Goal: Check status

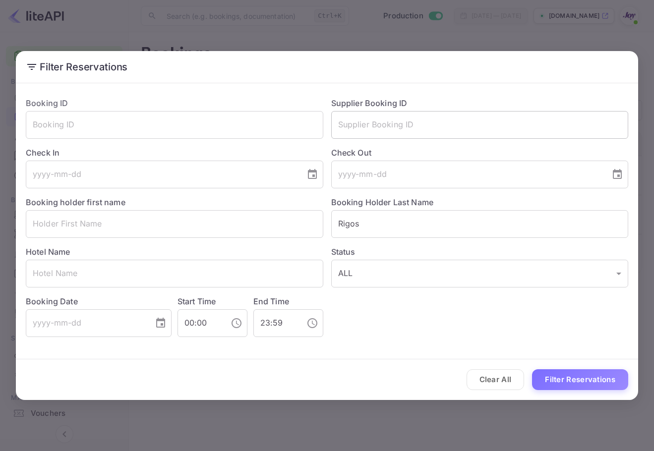
click at [419, 131] on input "text" at bounding box center [480, 125] width 298 height 28
drag, startPoint x: 394, startPoint y: 237, endPoint x: 256, endPoint y: 210, distance: 140.5
click at [252, 212] on div "Booking ID ​ Supplier Booking ID ​ Check In ​ Check Out ​ Booking holder first …" at bounding box center [323, 213] width 610 height 248
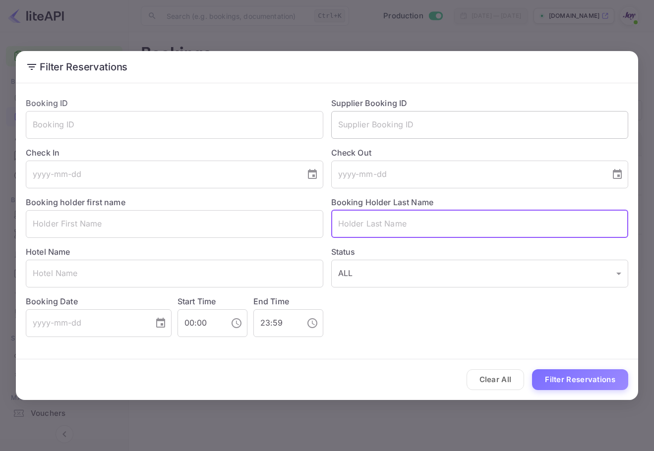
click at [362, 121] on input "text" at bounding box center [480, 125] width 298 height 28
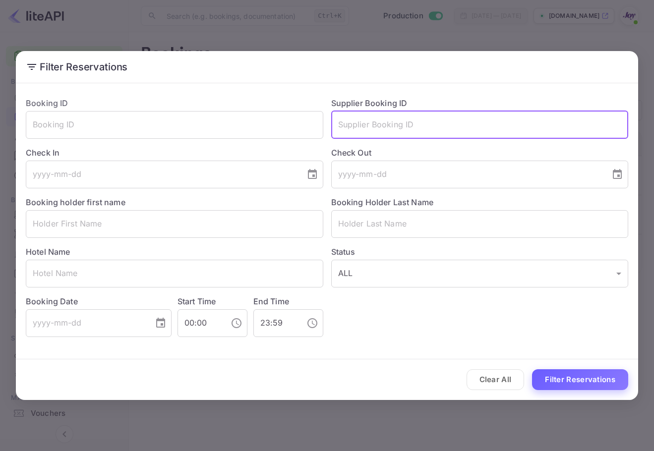
paste input "9147663"
type input "9147663"
click at [598, 389] on button "Filter Reservations" at bounding box center [580, 379] width 96 height 21
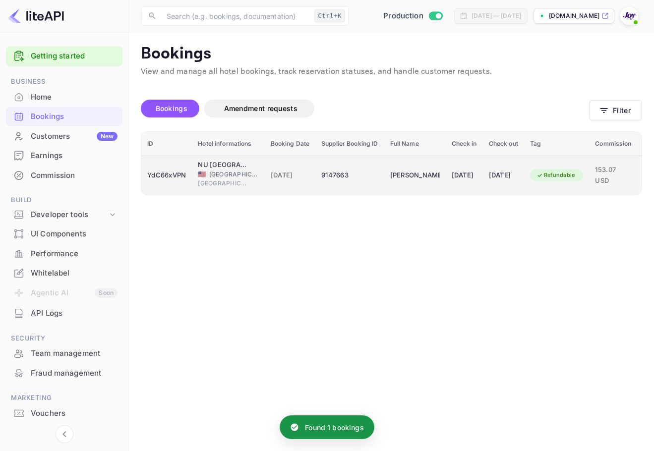
click at [346, 175] on div "9147663" at bounding box center [349, 176] width 57 height 16
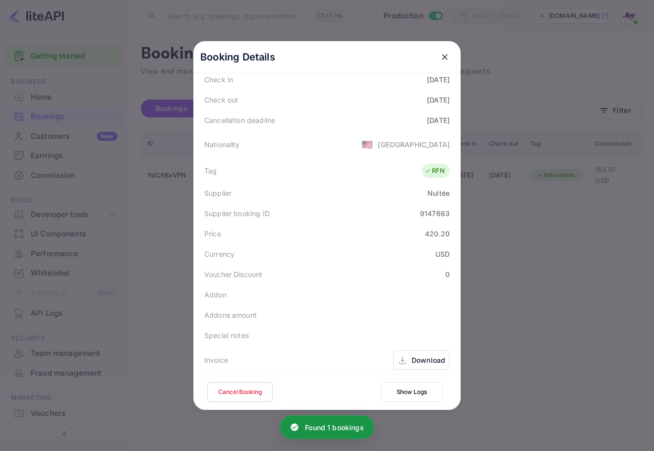
scroll to position [220, 0]
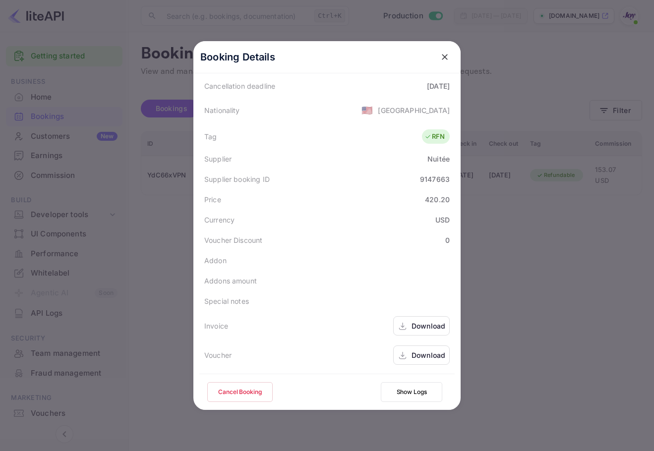
click at [422, 355] on div "Download" at bounding box center [429, 355] width 34 height 10
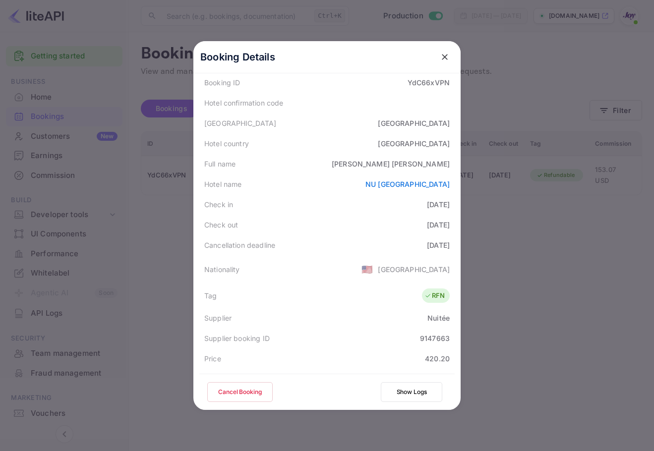
scroll to position [0, 0]
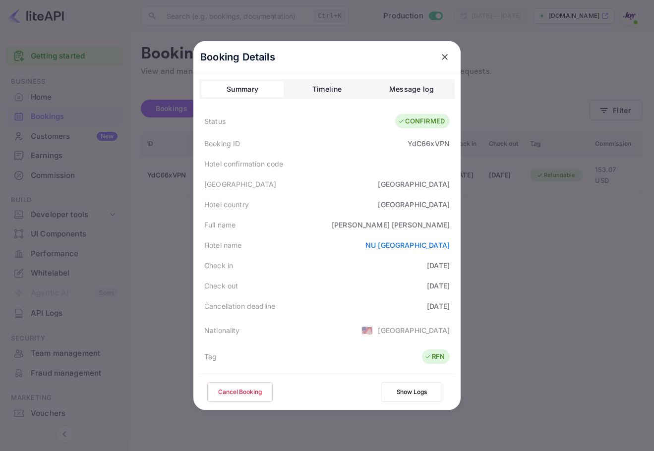
click at [446, 55] on div at bounding box center [445, 57] width 18 height 18
click at [445, 55] on icon "close" at bounding box center [445, 57] width 10 height 10
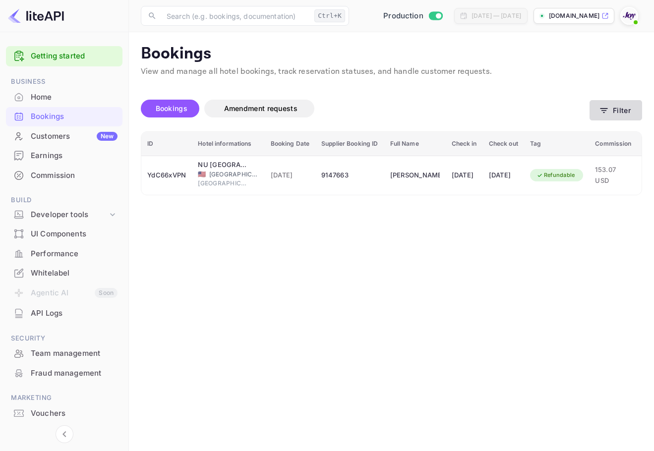
click at [616, 106] on button "Filter" at bounding box center [616, 110] width 53 height 20
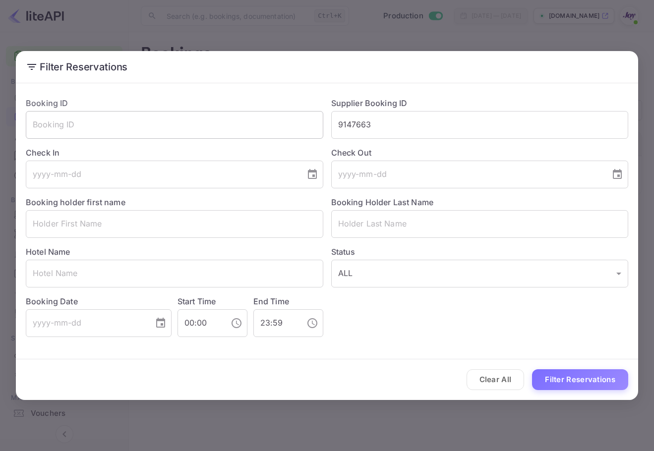
click at [162, 126] on input "text" at bounding box center [175, 125] width 298 height 28
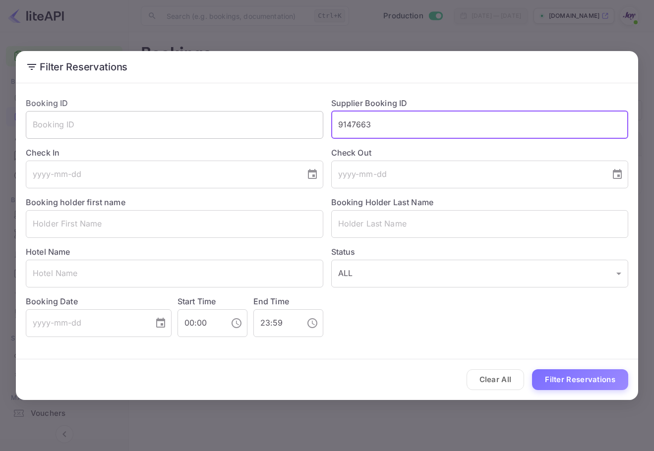
drag, startPoint x: 383, startPoint y: 126, endPoint x: 314, endPoint y: 120, distance: 69.7
click at [324, 119] on div "Supplier Booking ID 9147663 ​" at bounding box center [475, 114] width 305 height 50
paste input "9075808089603"
type input "9075808089603"
click at [568, 380] on button "Filter Reservations" at bounding box center [580, 379] width 96 height 21
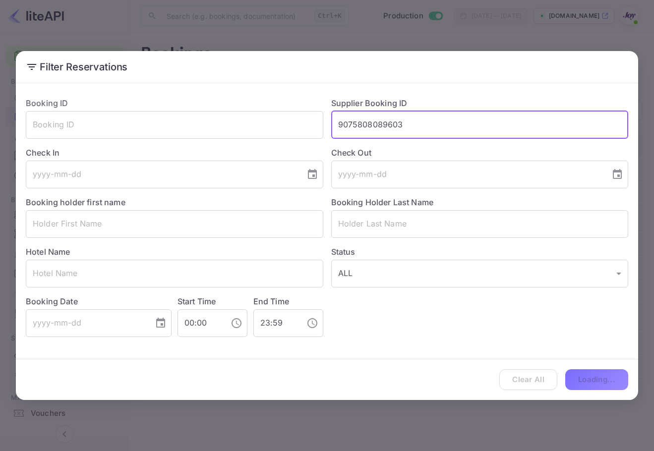
drag, startPoint x: 454, startPoint y: 122, endPoint x: 284, endPoint y: 107, distance: 170.7
click at [284, 107] on div "Booking ID ​ Supplier Booking ID 9075808089603 ​ Check In ​ Check Out ​ Booking…" at bounding box center [323, 213] width 610 height 248
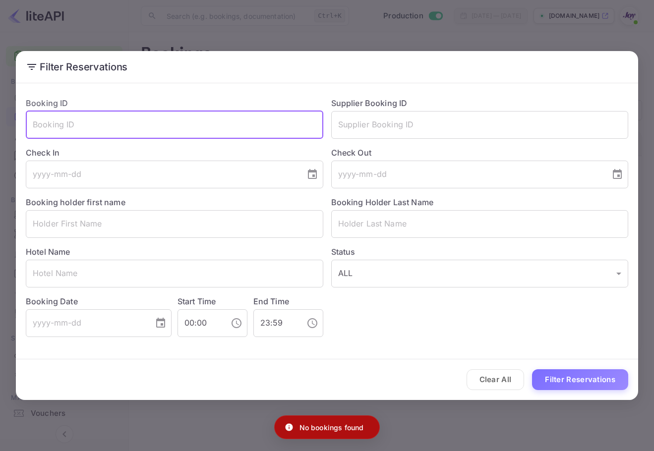
click at [263, 121] on input "text" at bounding box center [175, 125] width 298 height 28
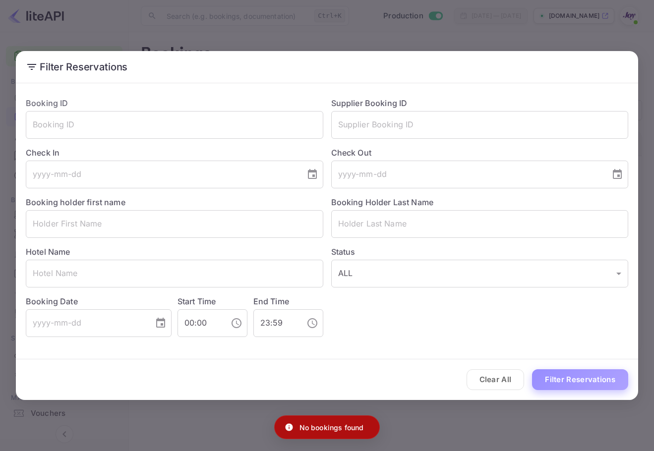
click at [606, 371] on button "Filter Reservations" at bounding box center [580, 379] width 96 height 21
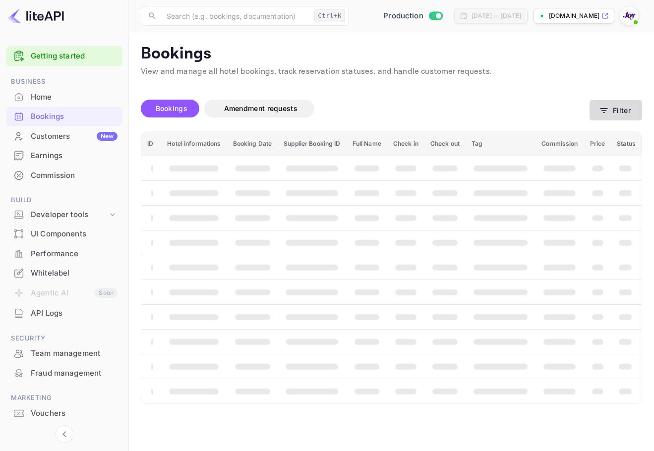
click at [605, 106] on icon "button" at bounding box center [604, 111] width 10 height 10
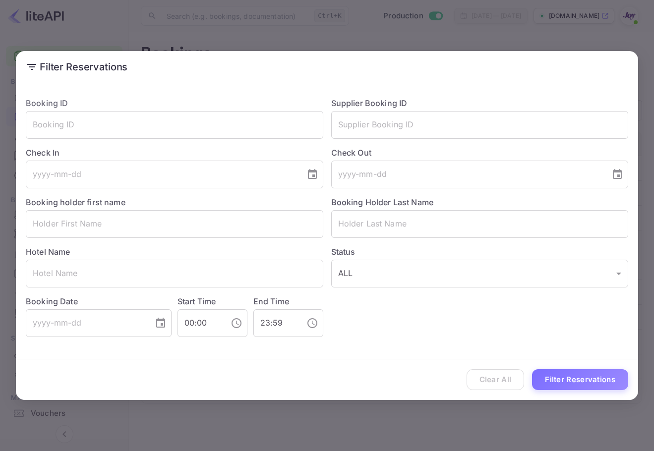
drag, startPoint x: 98, startPoint y: 163, endPoint x: 101, endPoint y: 153, distance: 9.7
click at [98, 162] on input "tel" at bounding box center [162, 175] width 273 height 28
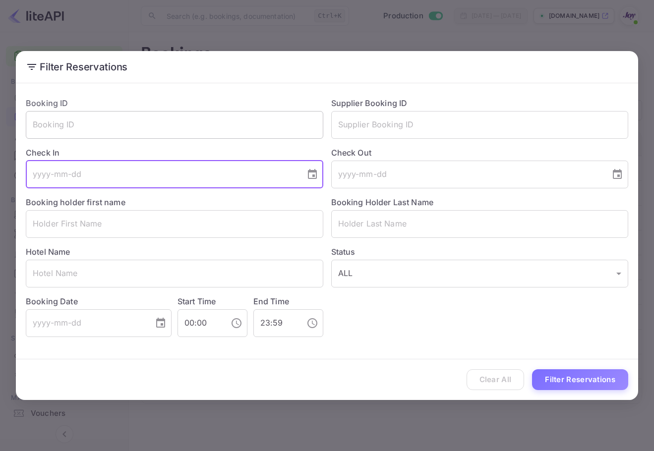
click at [106, 131] on input "text" at bounding box center [175, 125] width 298 height 28
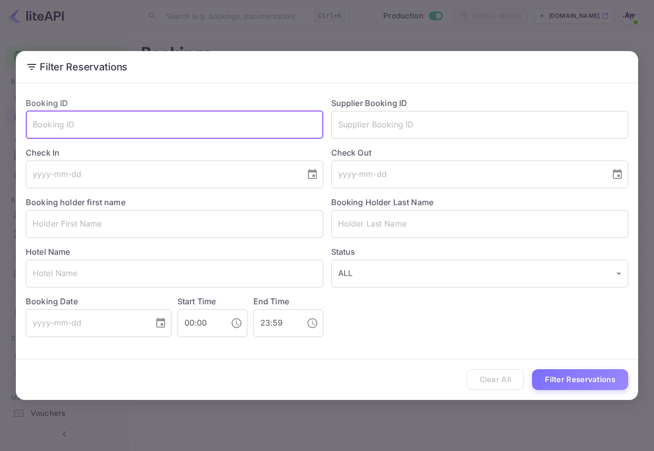
paste input "9075808089603"
type input "9075808089603"
click at [614, 389] on button "Filter Reservations" at bounding box center [580, 379] width 96 height 21
